Goal: Book appointment/travel/reservation

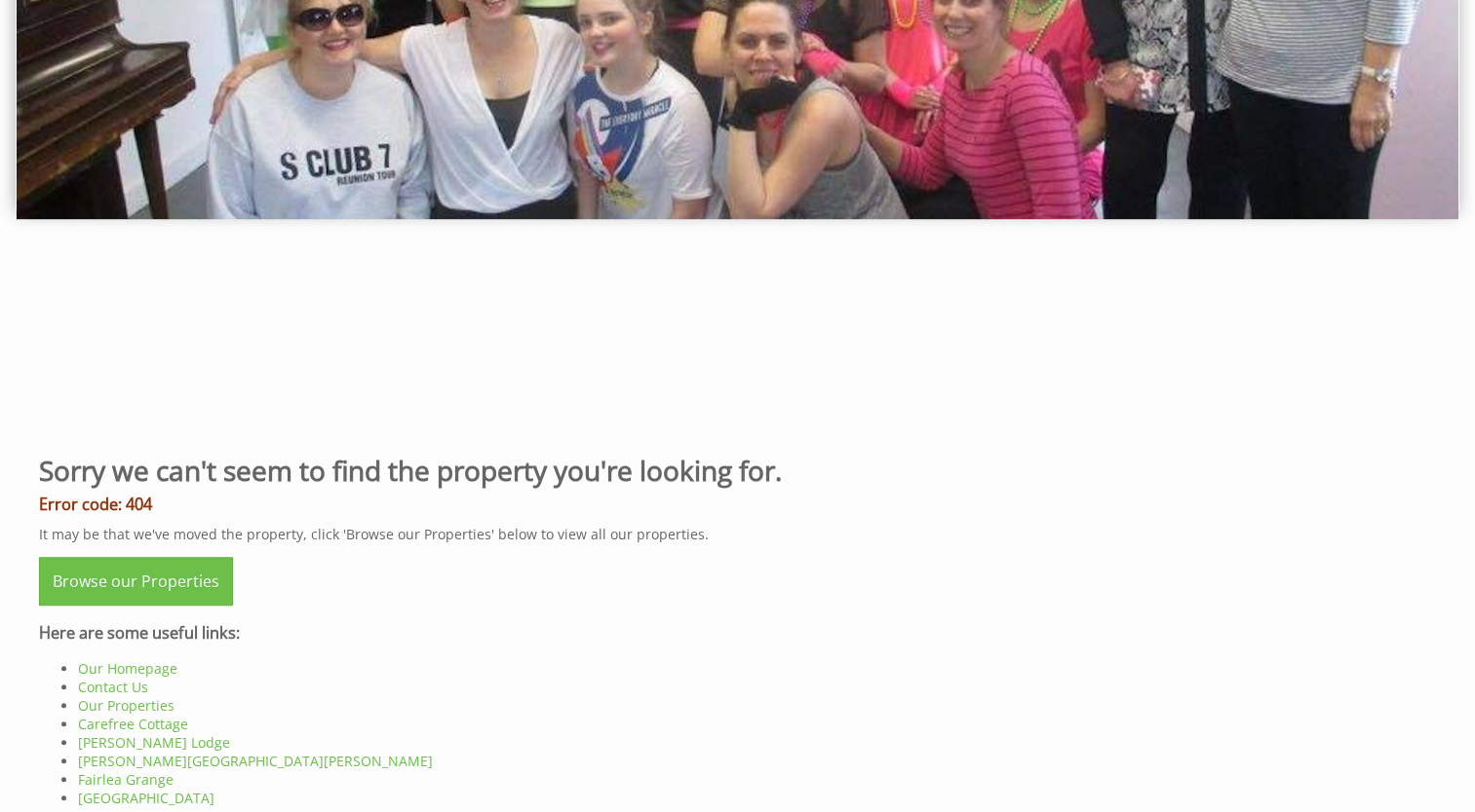
scroll to position [487, 0]
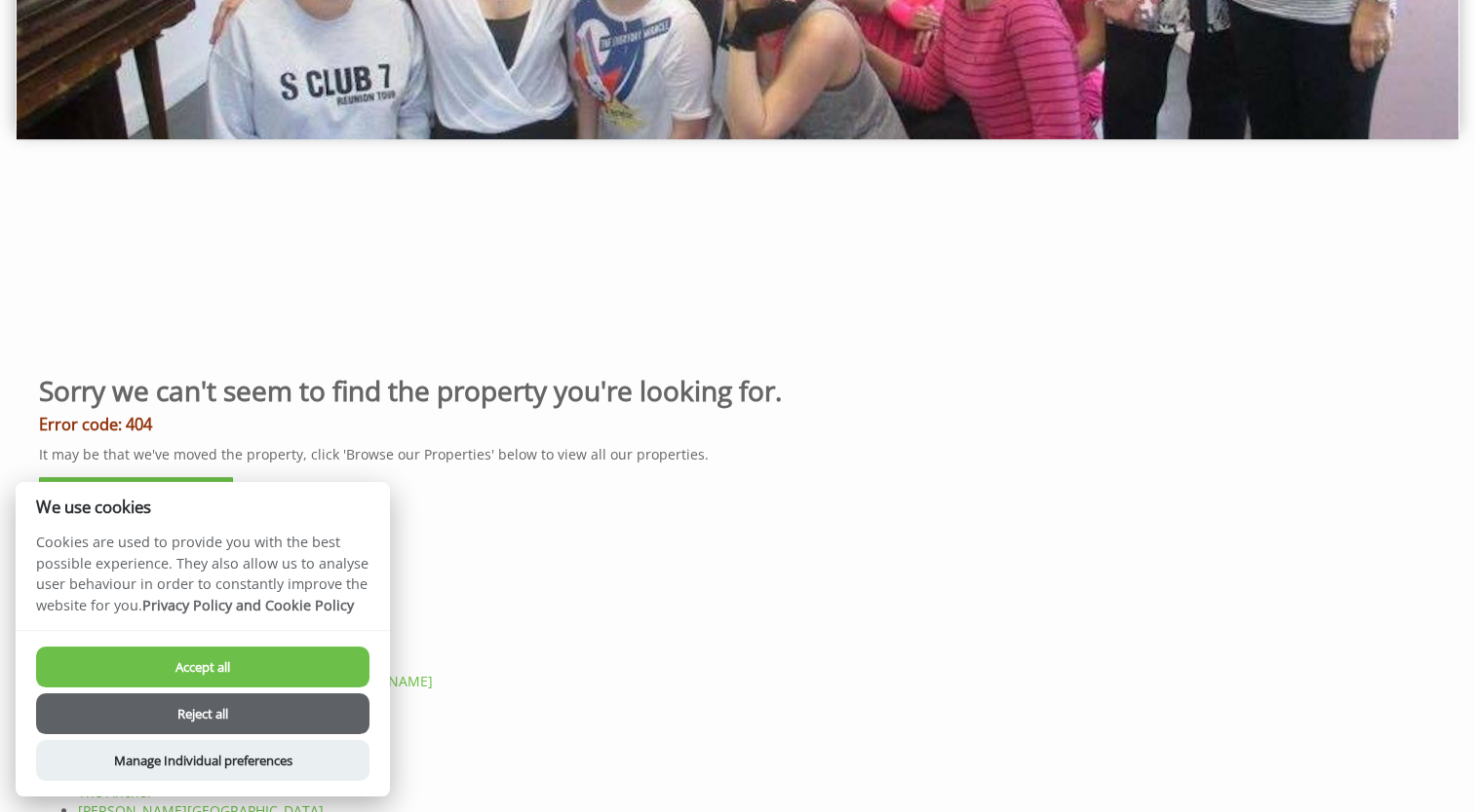
click at [230, 669] on button "Accept all" at bounding box center [203, 667] width 334 height 41
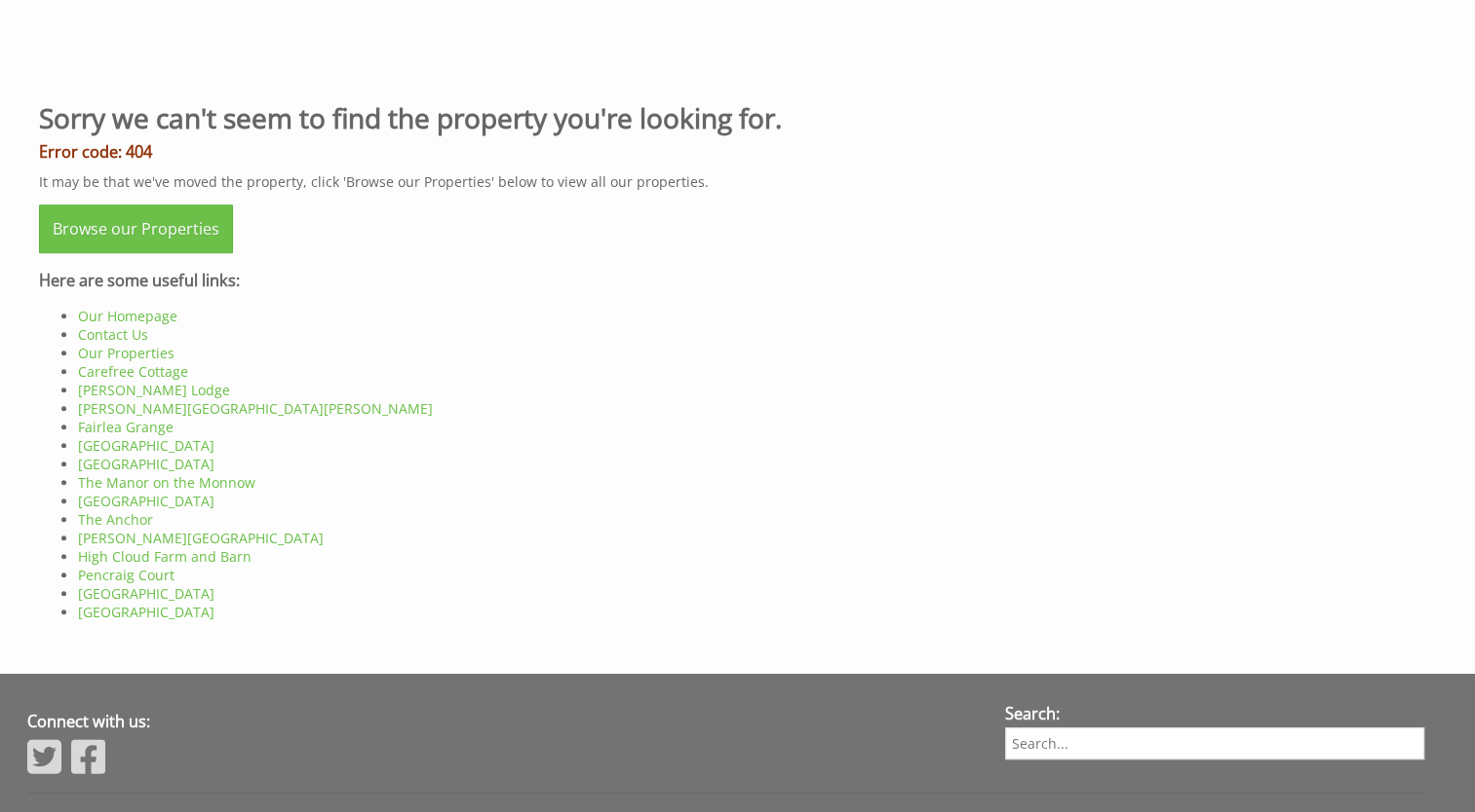
scroll to position [779, 0]
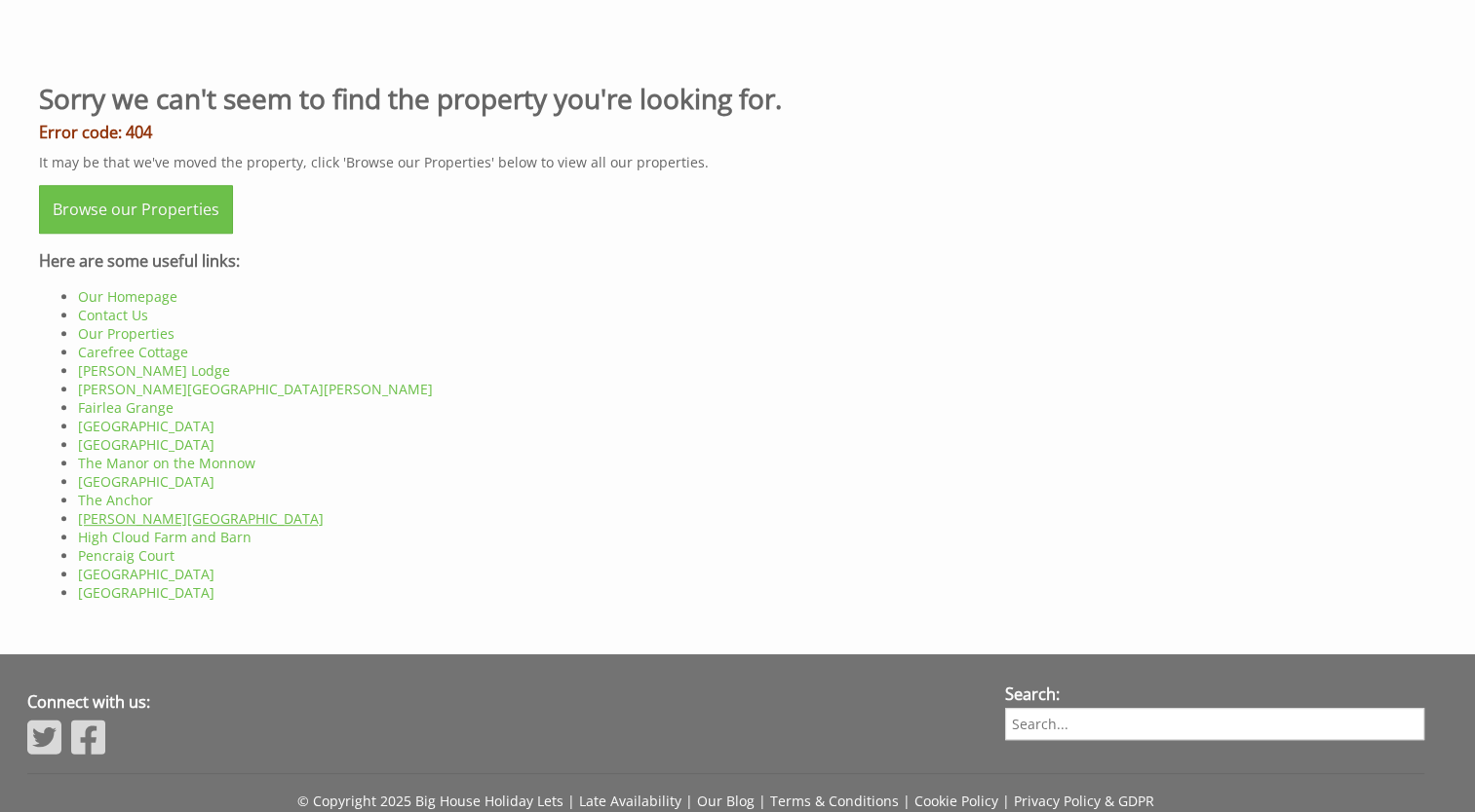
click at [138, 516] on link "[PERSON_NAME][GEOGRAPHIC_DATA]" at bounding box center [201, 518] width 246 height 19
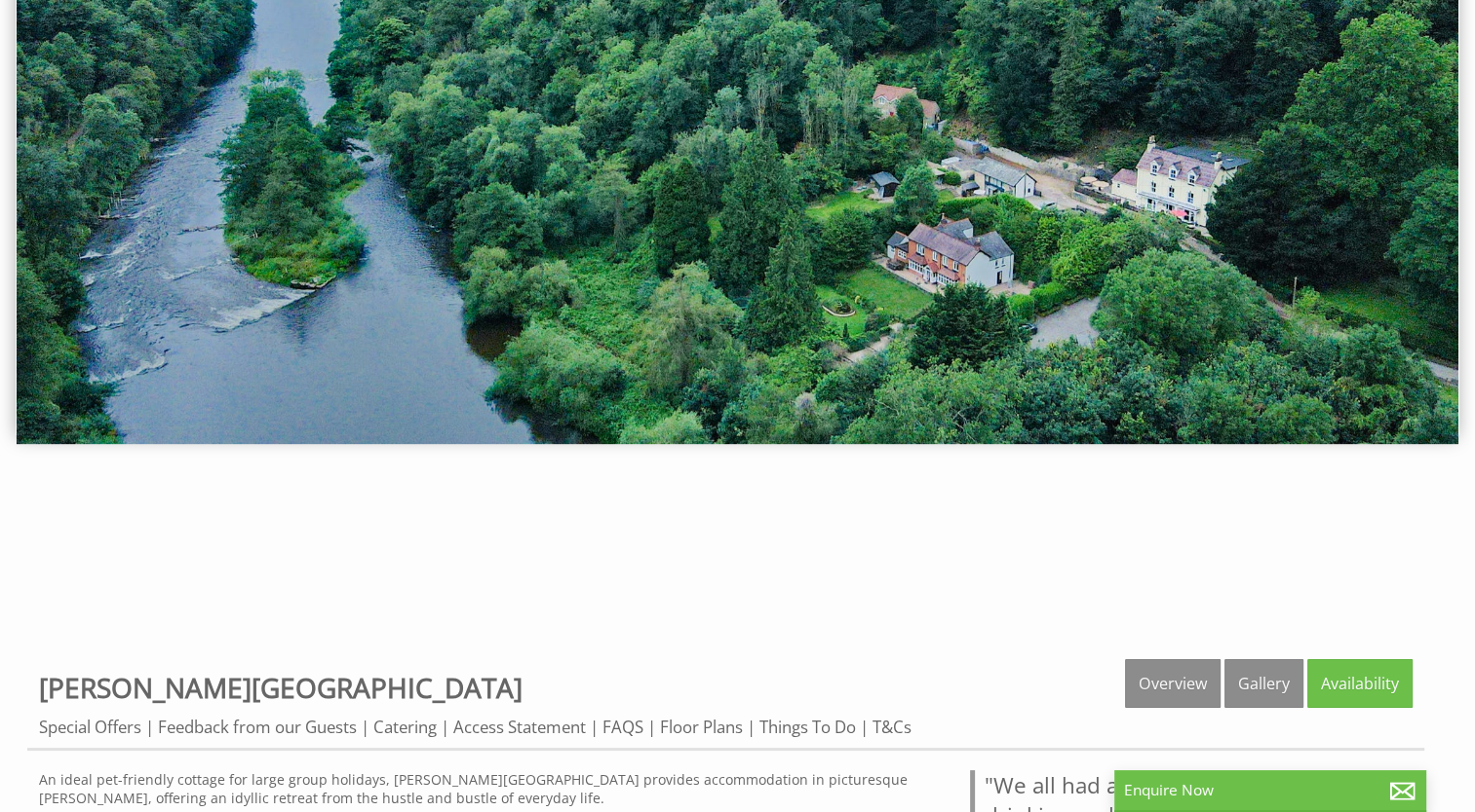
scroll to position [195, 0]
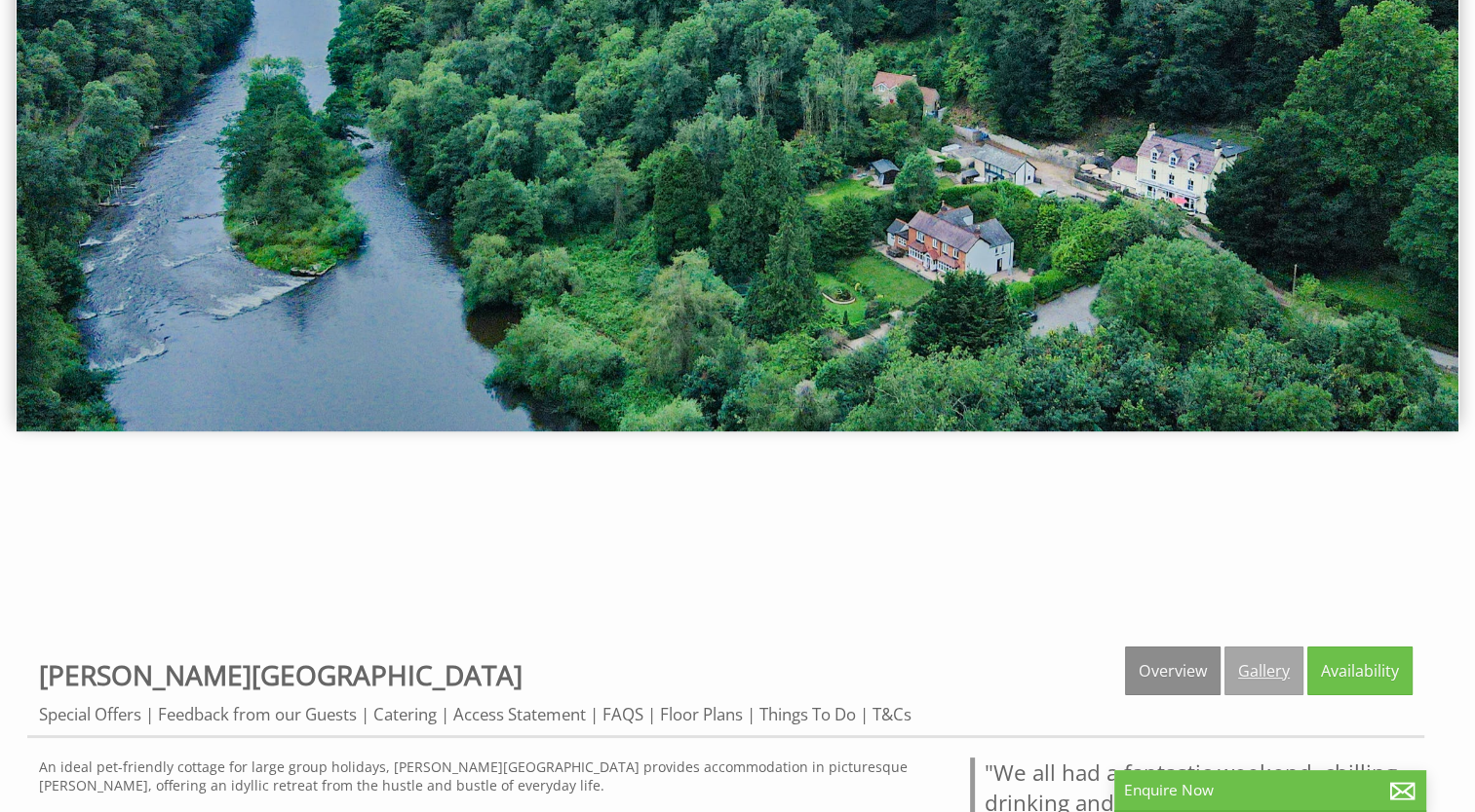
click at [1251, 672] on link "Gallery" at bounding box center [1263, 671] width 79 height 49
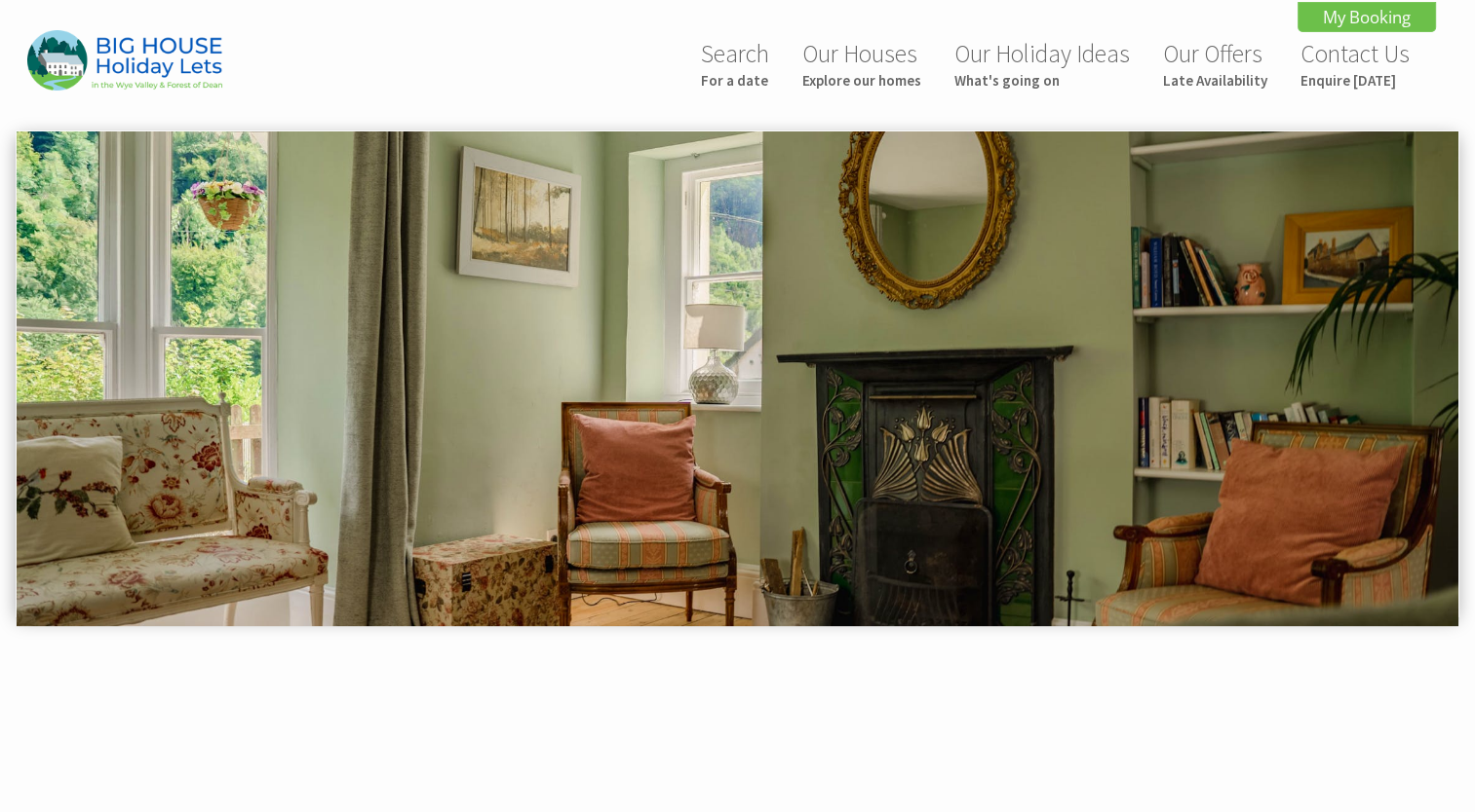
click at [1386, 373] on img at bounding box center [738, 379] width 1442 height 494
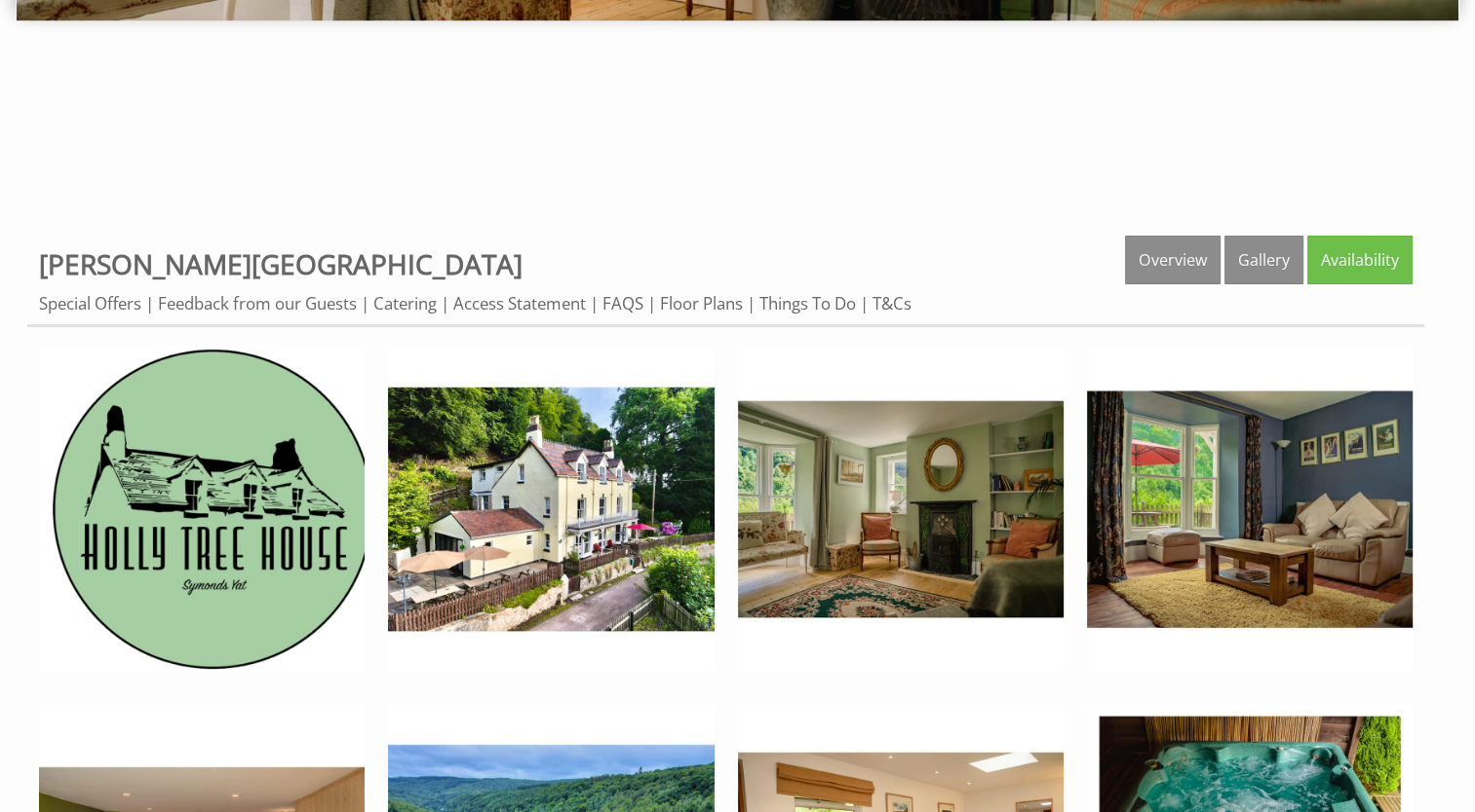
scroll to position [682, 0]
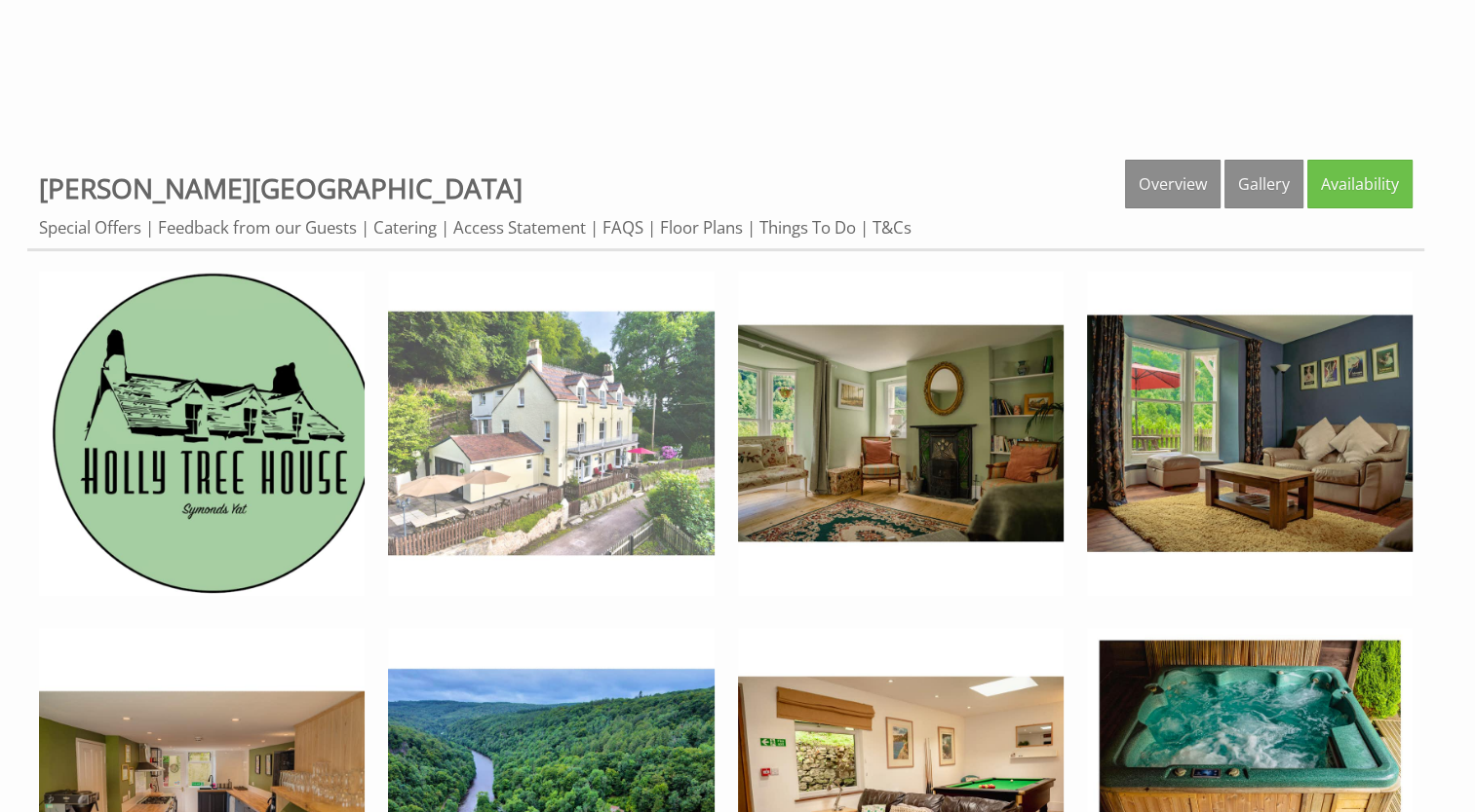
click at [538, 471] on img at bounding box center [551, 433] width 326 height 326
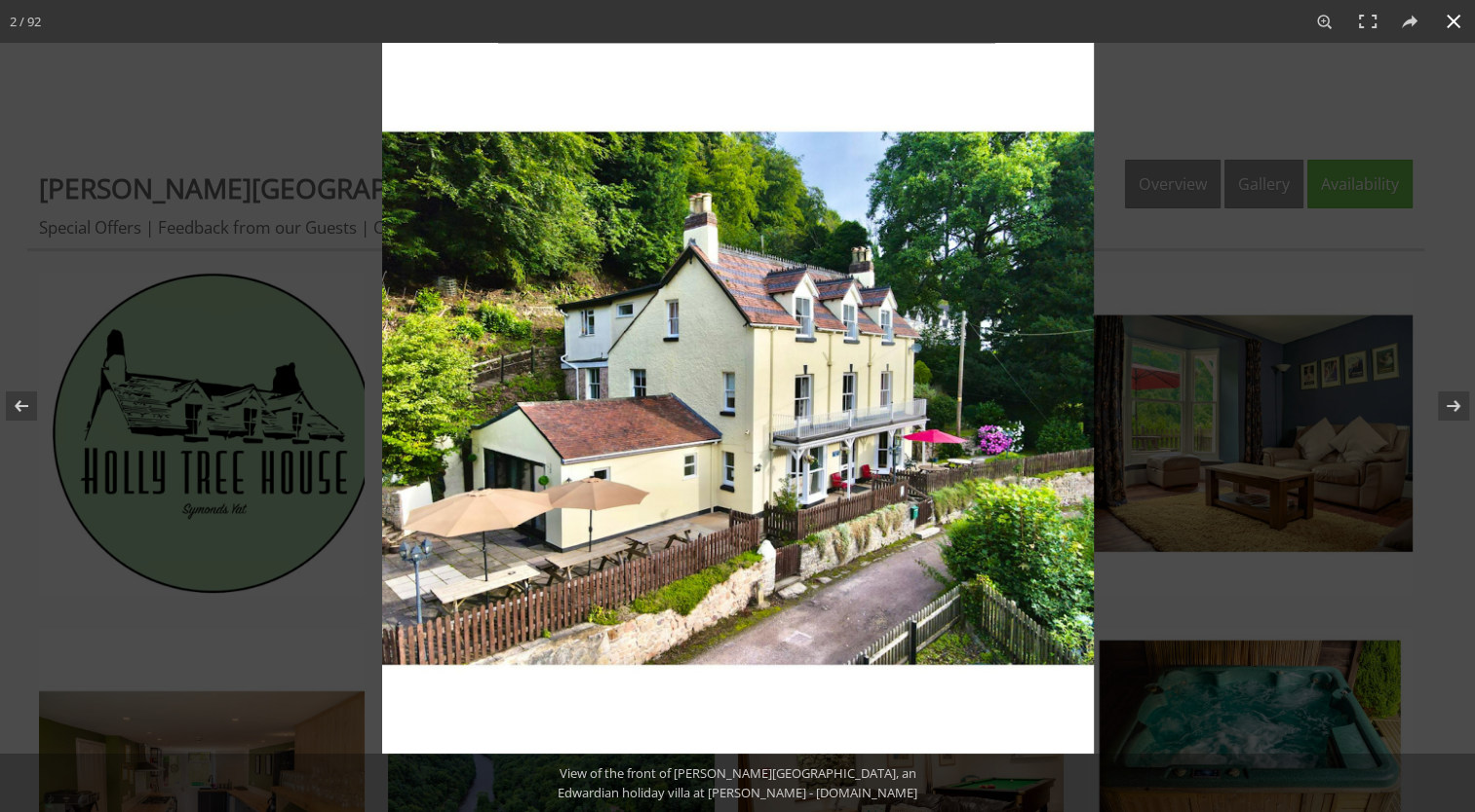
click at [1454, 332] on div at bounding box center [1119, 448] width 1475 height 812
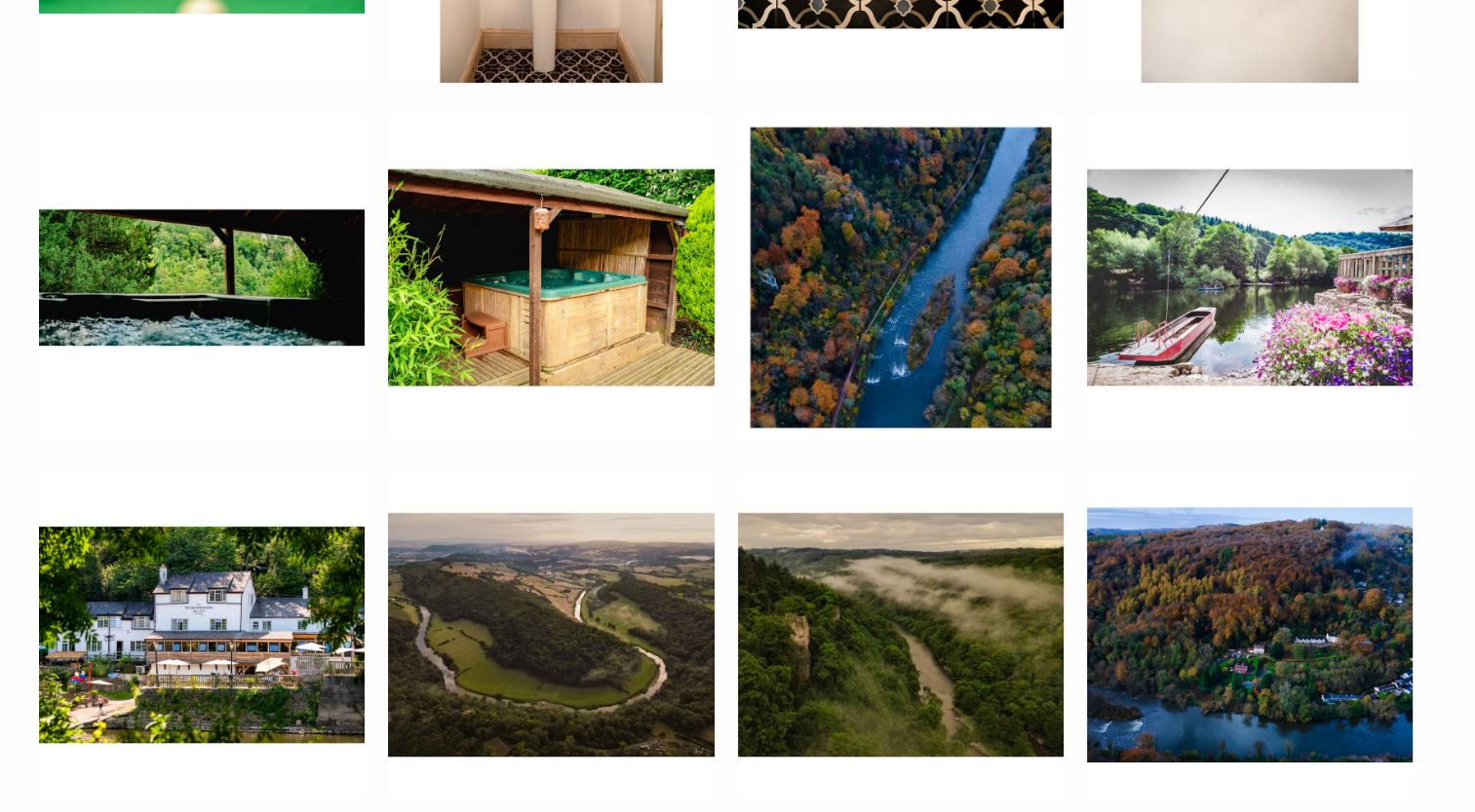
scroll to position [8085, 0]
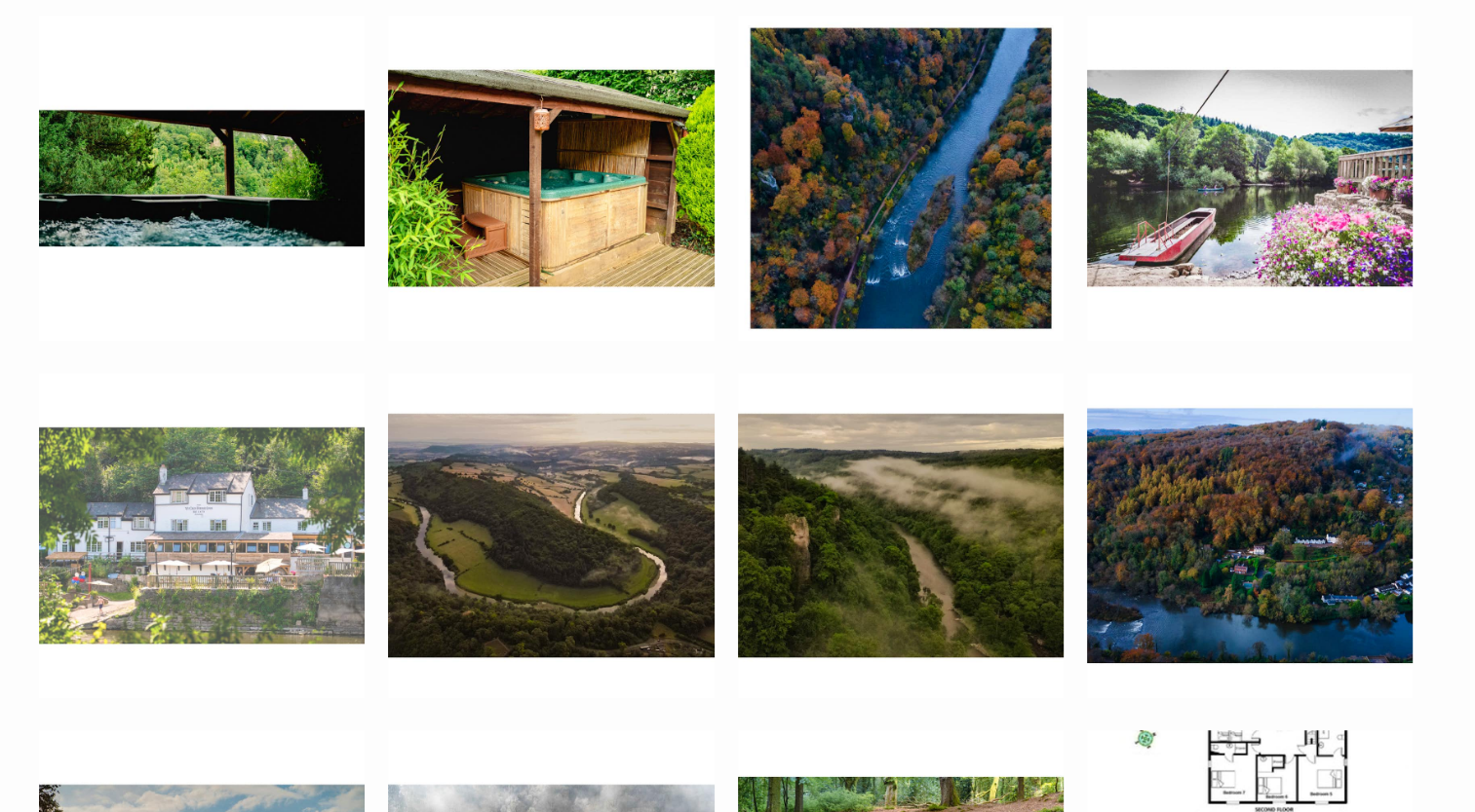
click at [227, 469] on img at bounding box center [202, 536] width 326 height 326
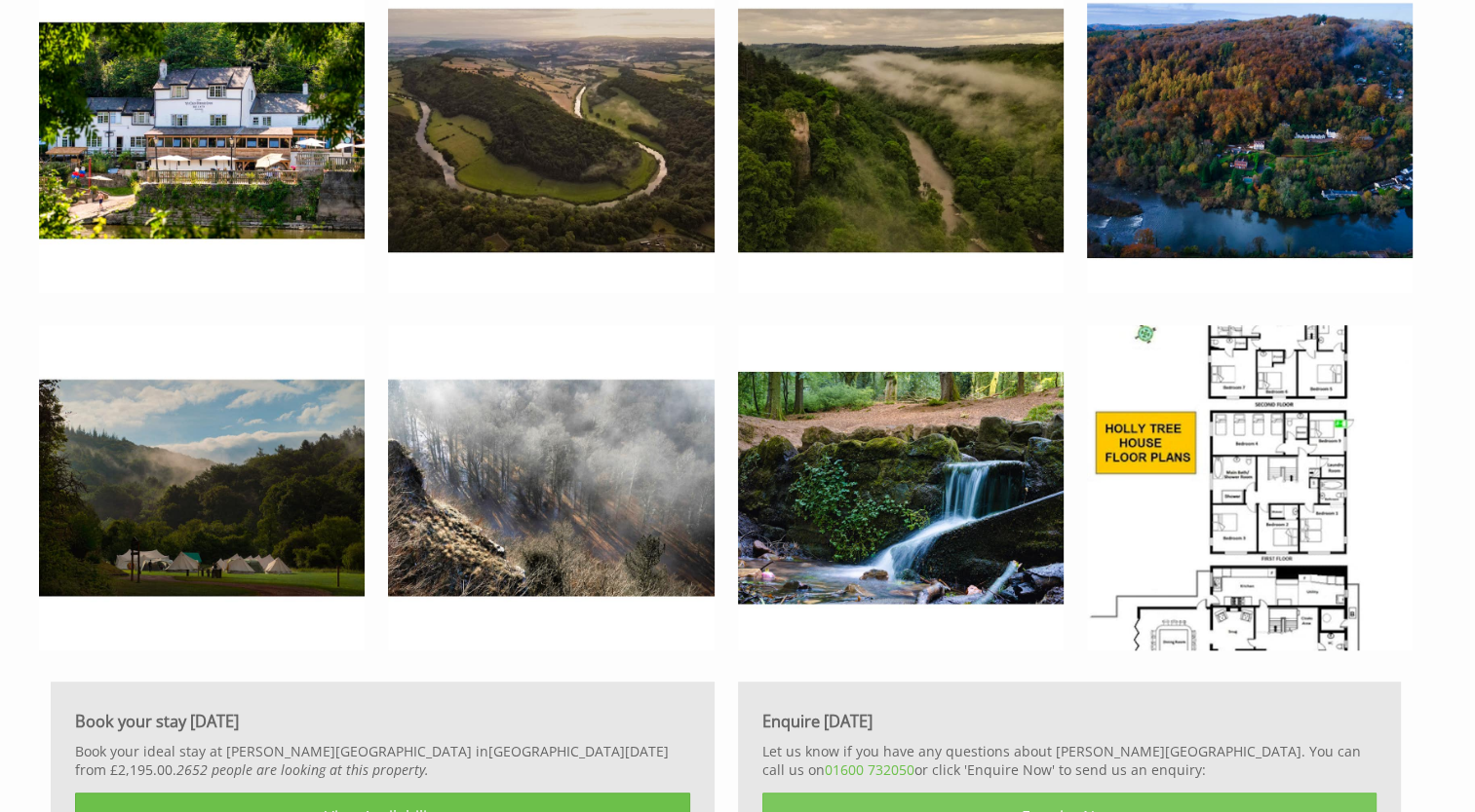
scroll to position [8183, 0]
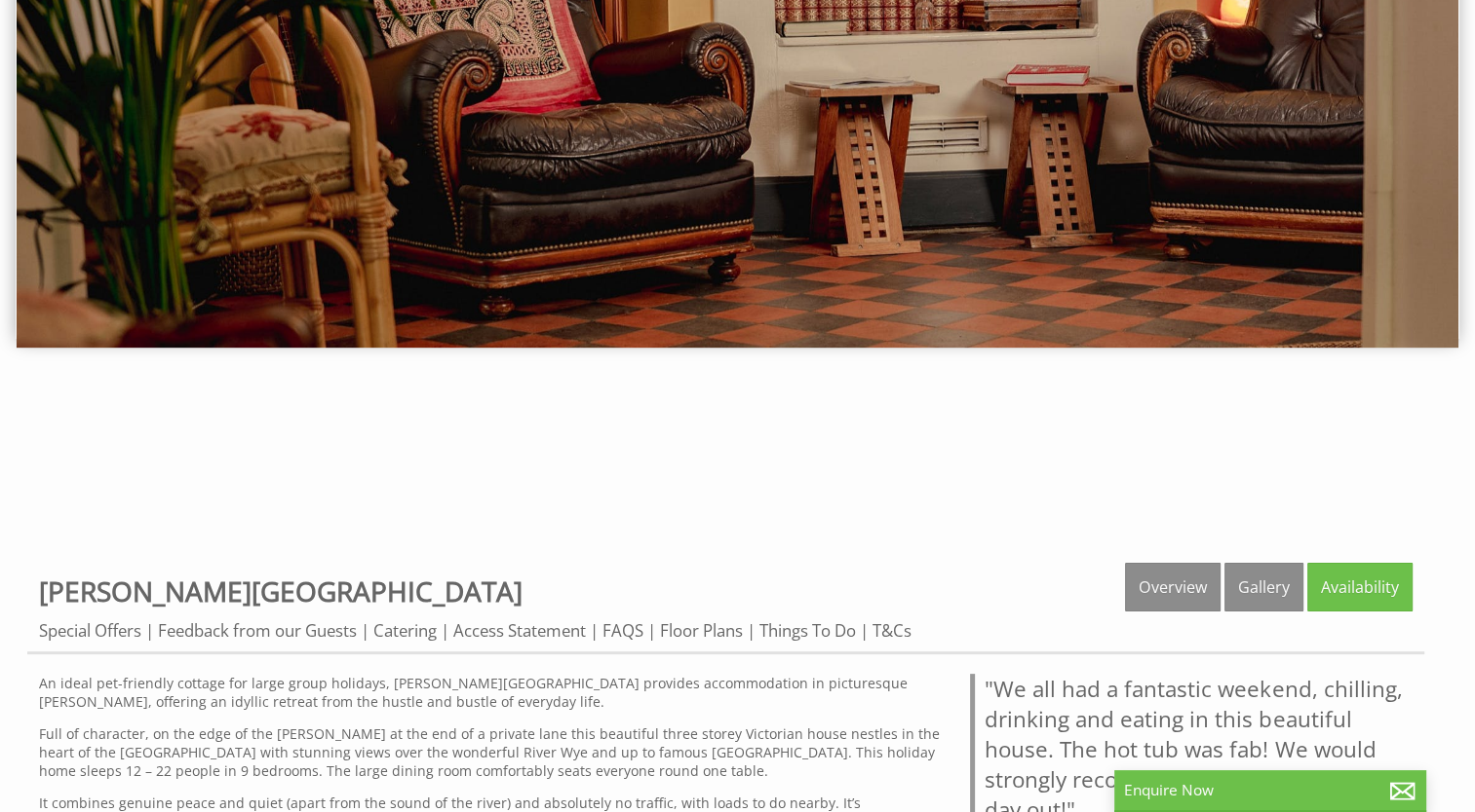
scroll to position [394, 0]
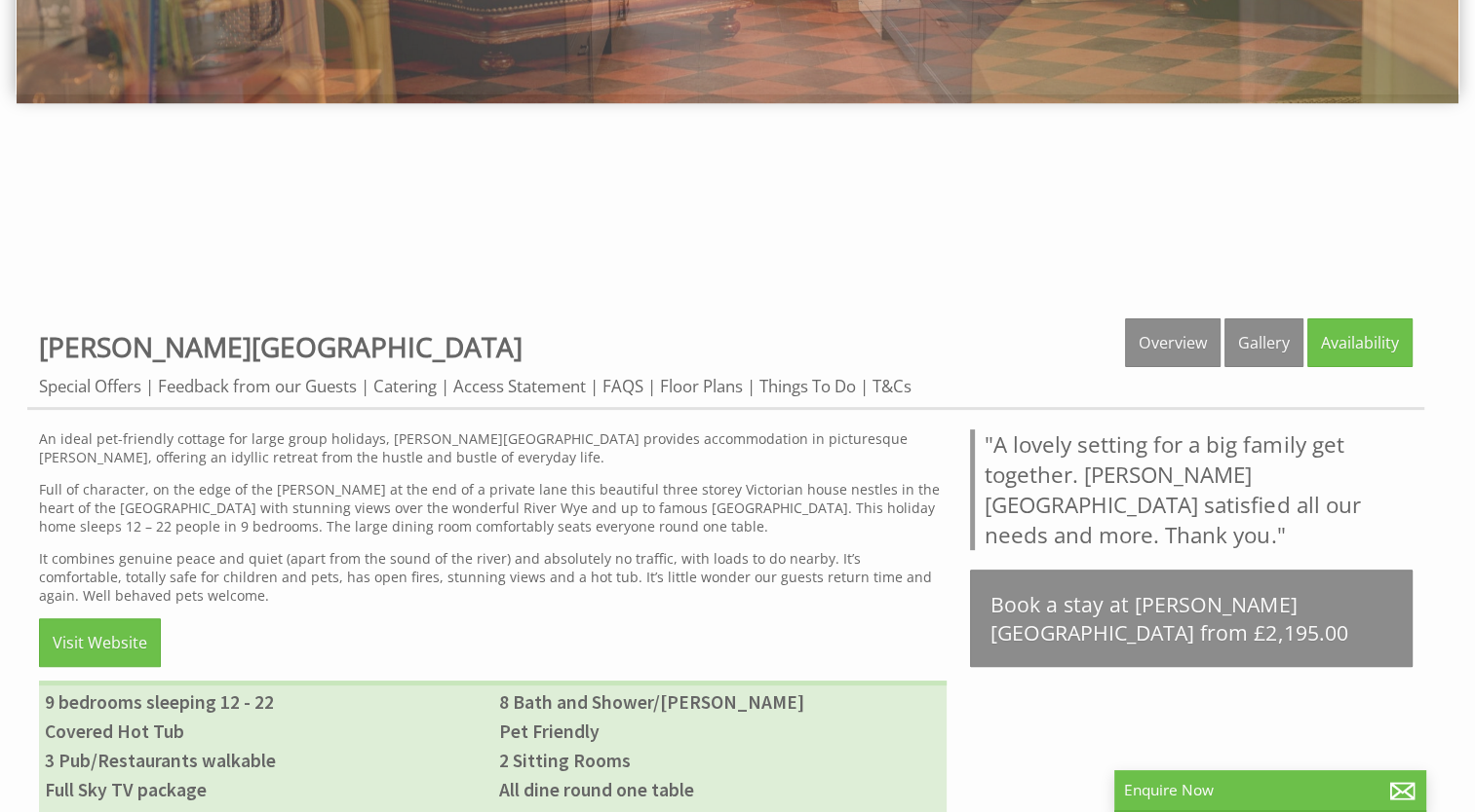
scroll to position [487, 0]
